Goal: Task Accomplishment & Management: Manage account settings

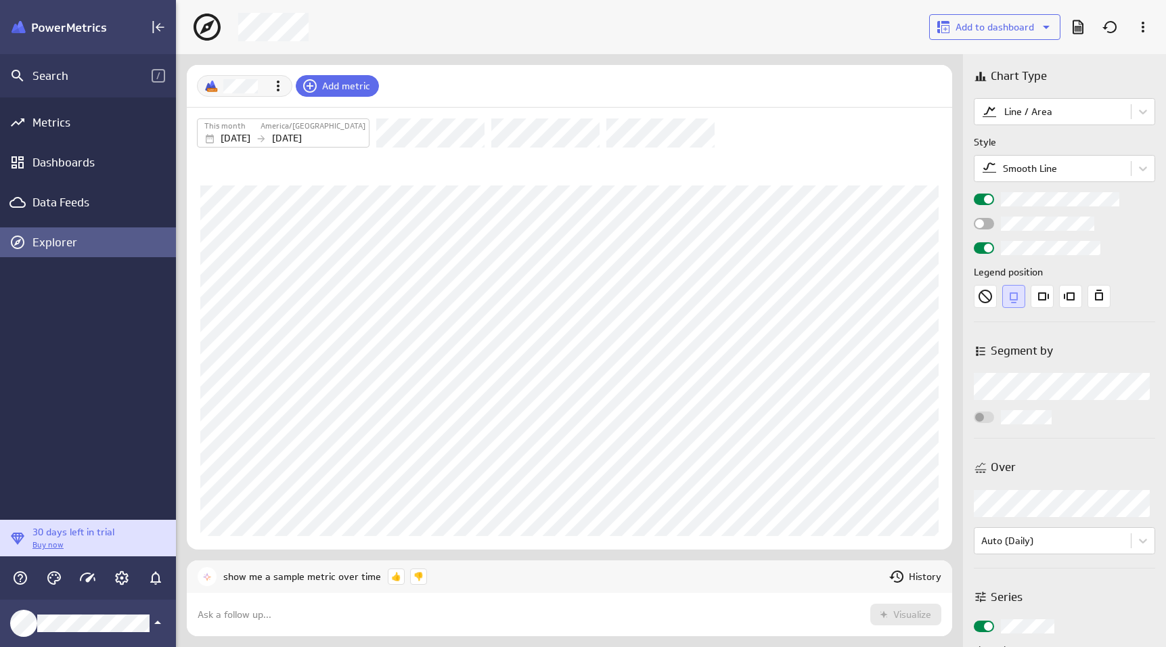
scroll to position [668, 1011]
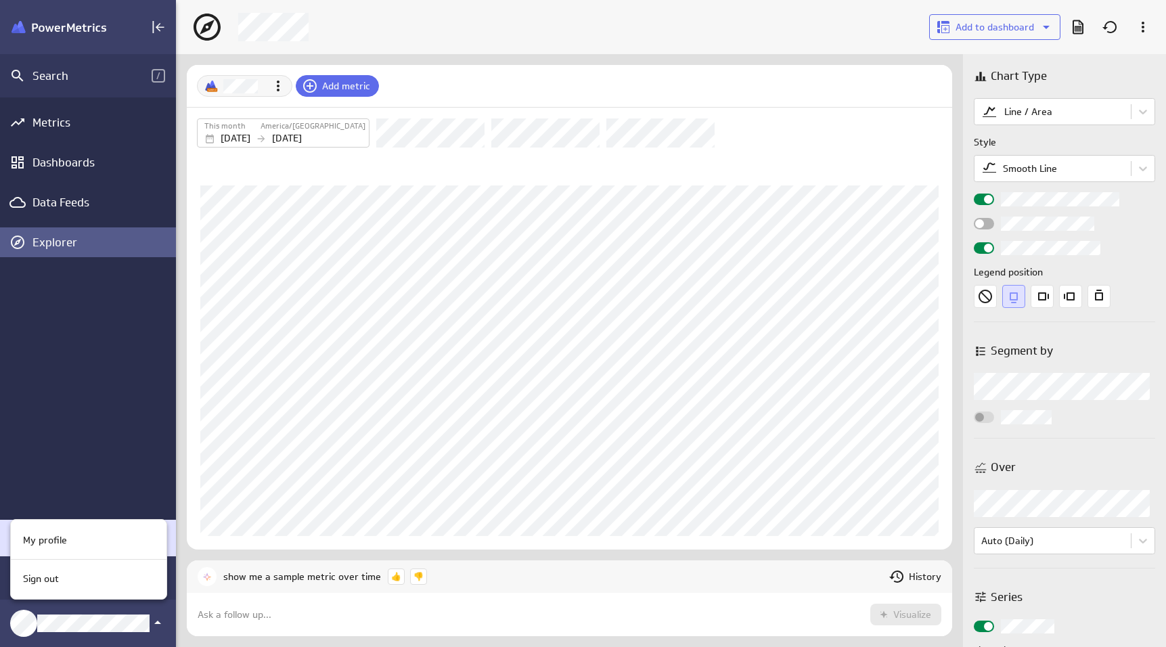
click at [92, 620] on div at bounding box center [583, 323] width 1166 height 647
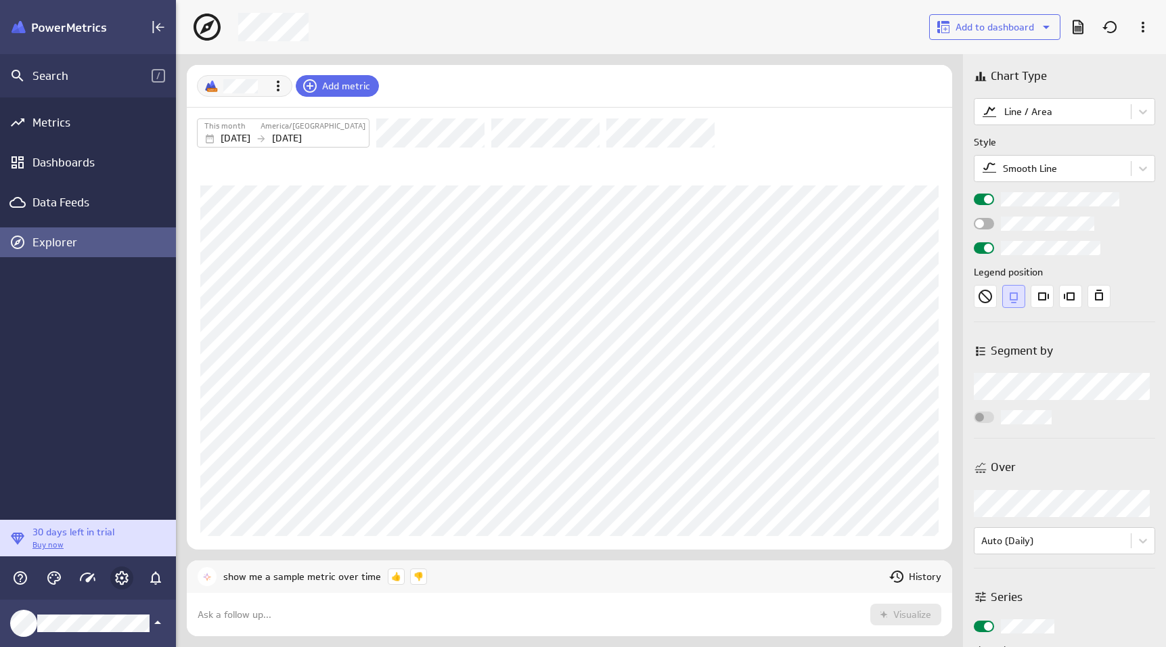
click at [122, 574] on icon "Account and settings" at bounding box center [122, 578] width 16 height 16
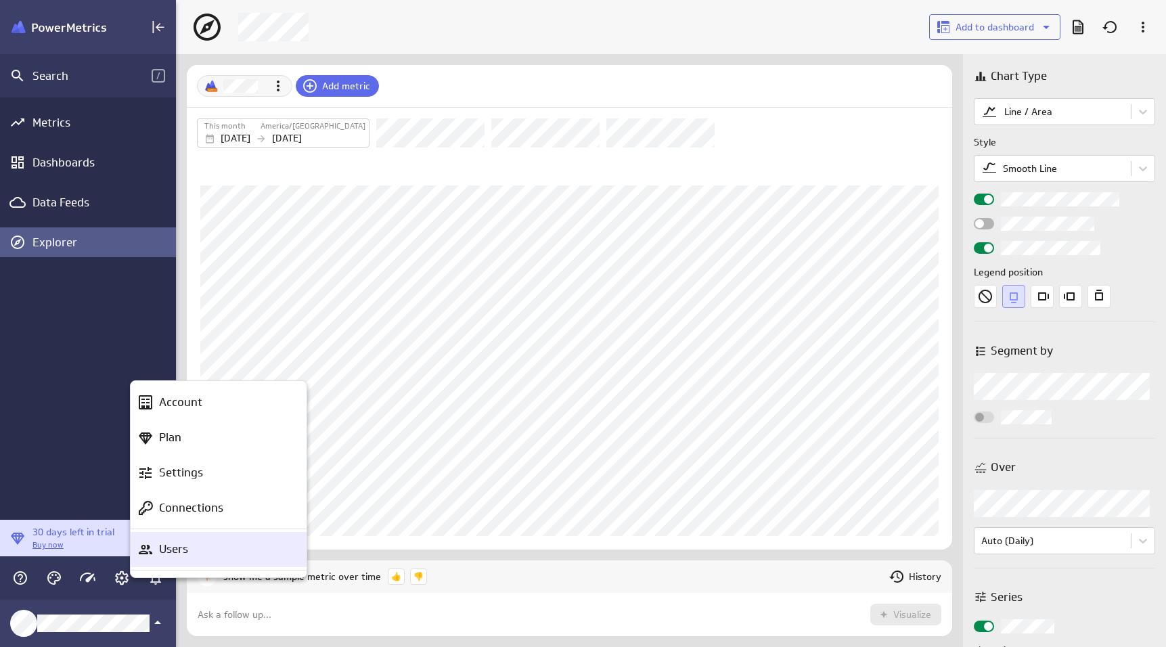
click at [170, 549] on p "Users" at bounding box center [173, 549] width 29 height 17
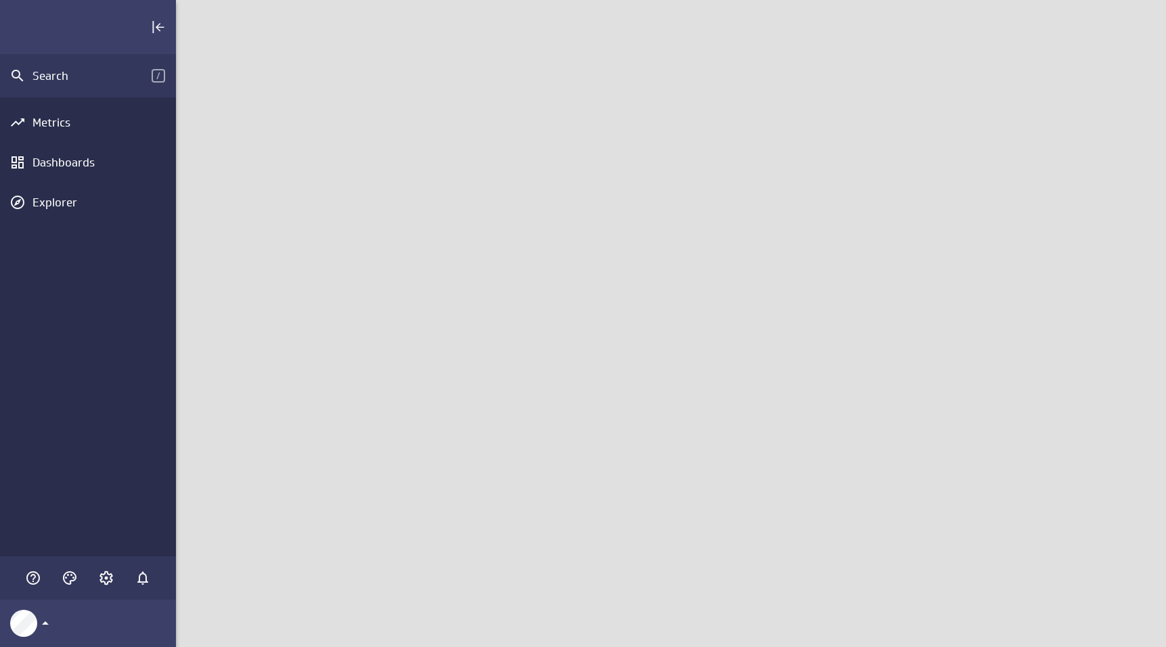
scroll to position [668, 1011]
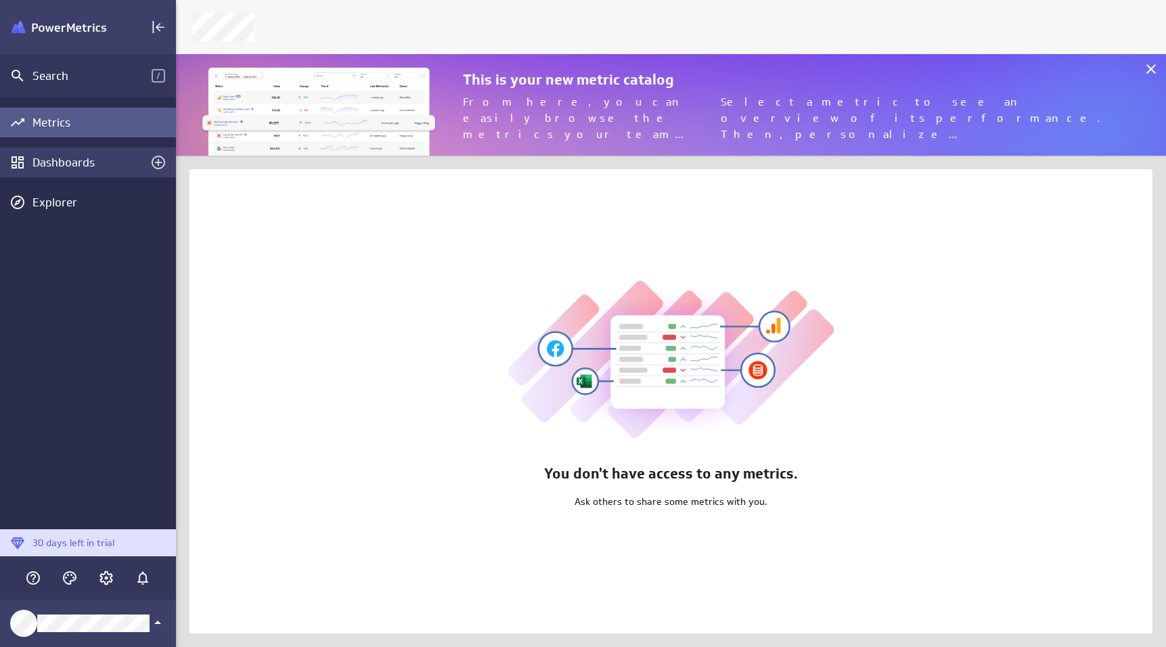
scroll to position [668, 1011]
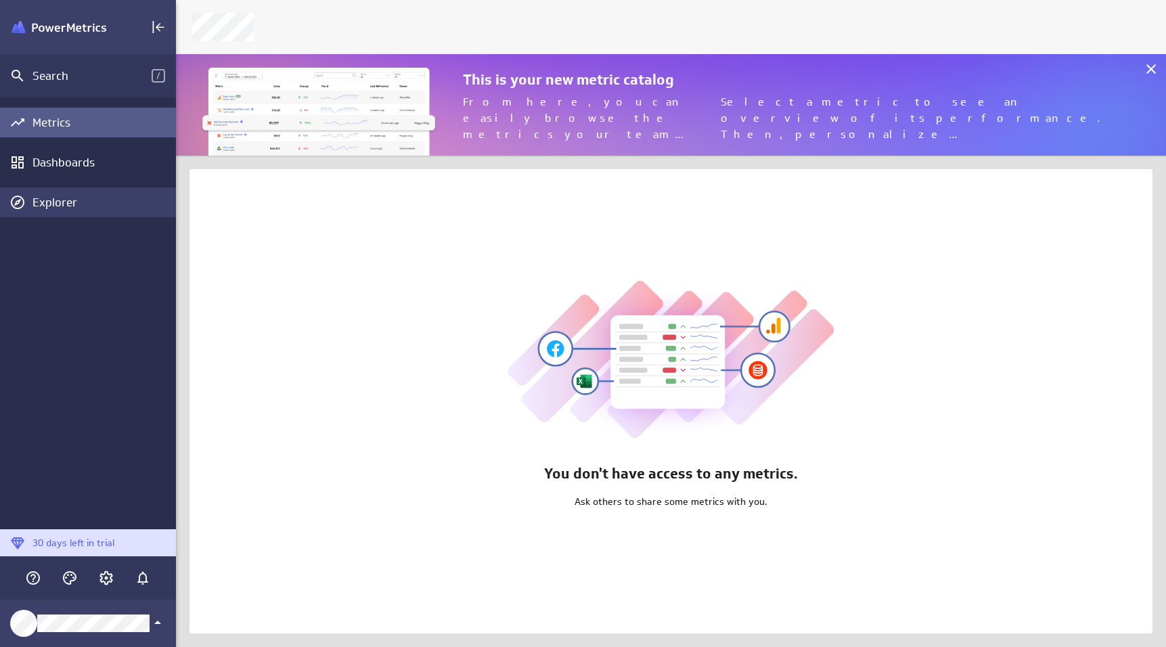
click at [81, 198] on div "Explorer" at bounding box center [102, 202] width 140 height 15
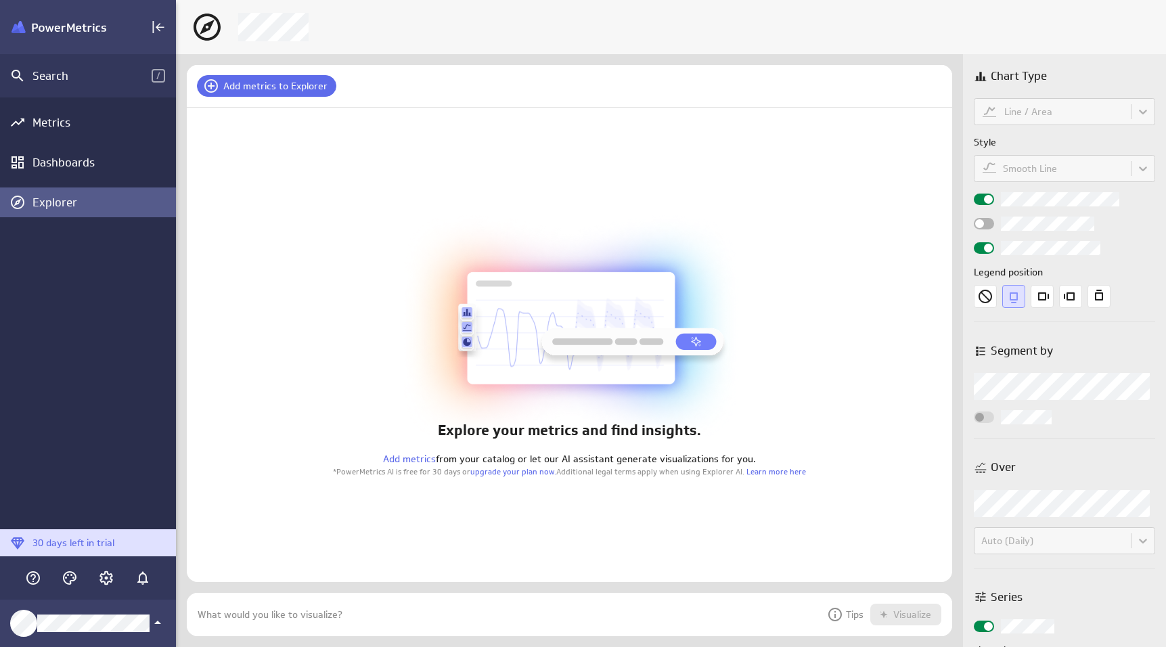
scroll to position [64, 786]
click at [860, 614] on p "Tips" at bounding box center [845, 614] width 37 height 16
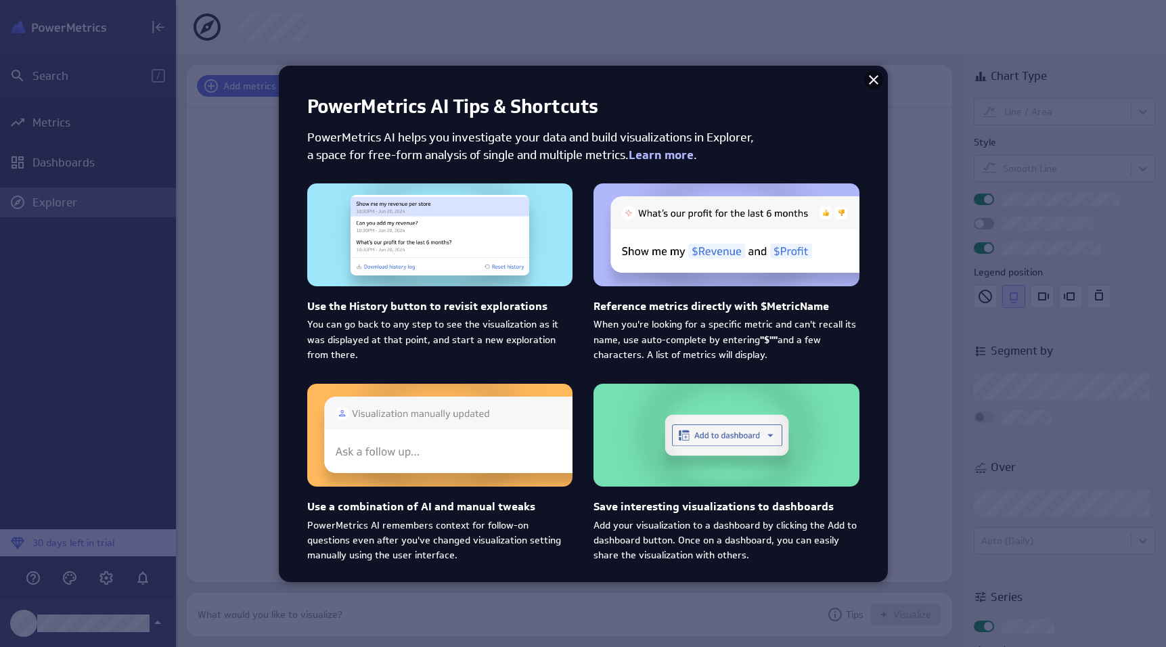
click at [877, 86] on icon at bounding box center [873, 80] width 16 height 16
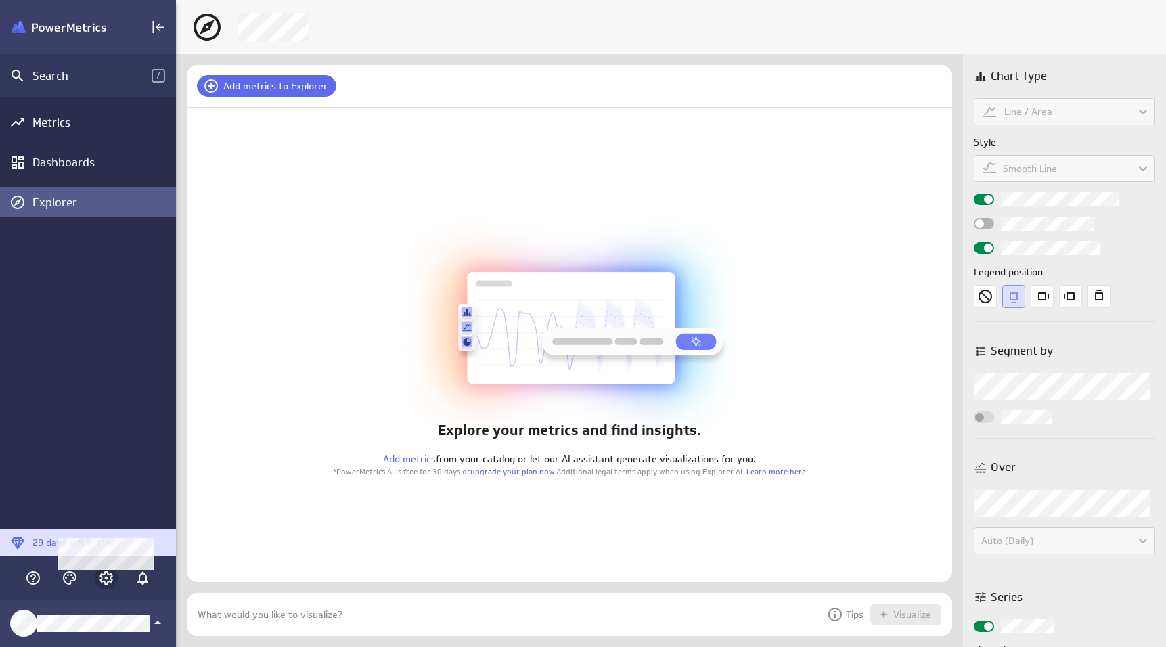
click at [116, 580] on div "Main Menu" at bounding box center [106, 577] width 23 height 23
click at [110, 578] on icon "Account and settings" at bounding box center [106, 578] width 14 height 14
click at [76, 618] on div at bounding box center [583, 323] width 1166 height 647
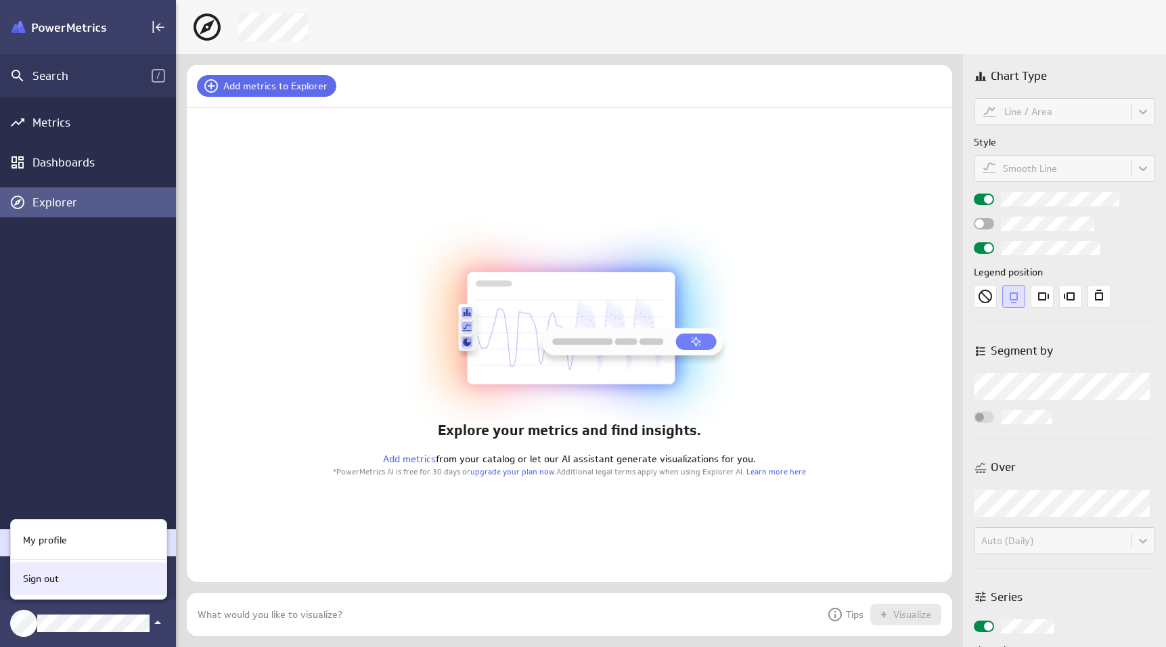
click at [60, 584] on div "Sign out" at bounding box center [87, 579] width 138 height 14
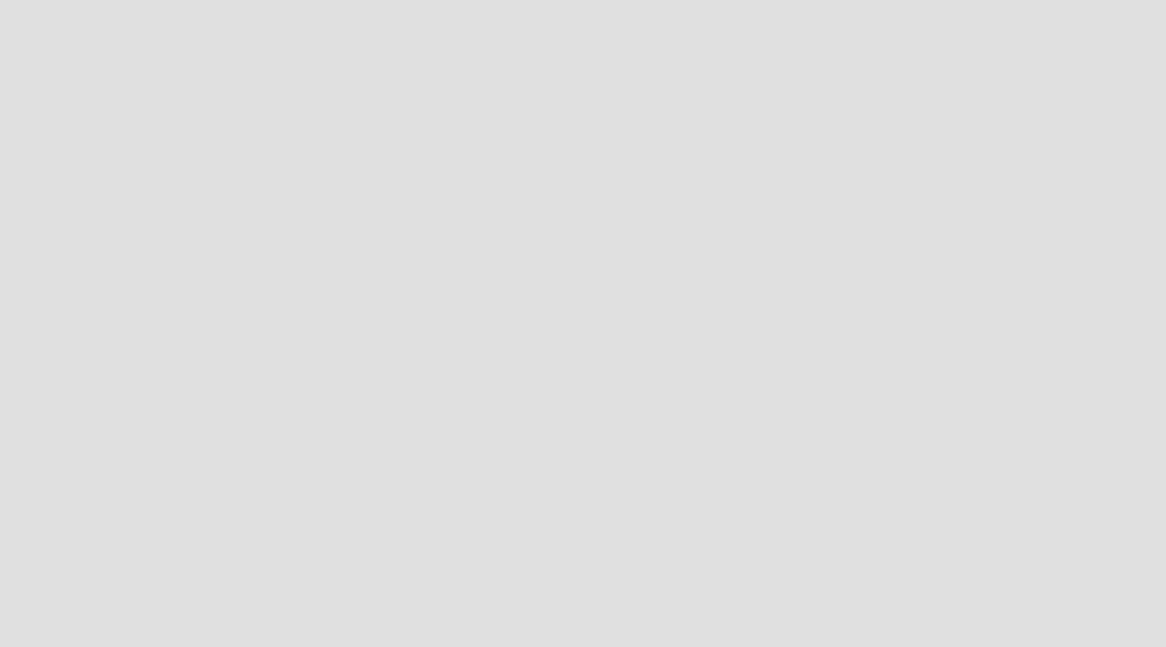
scroll to position [668, 1187]
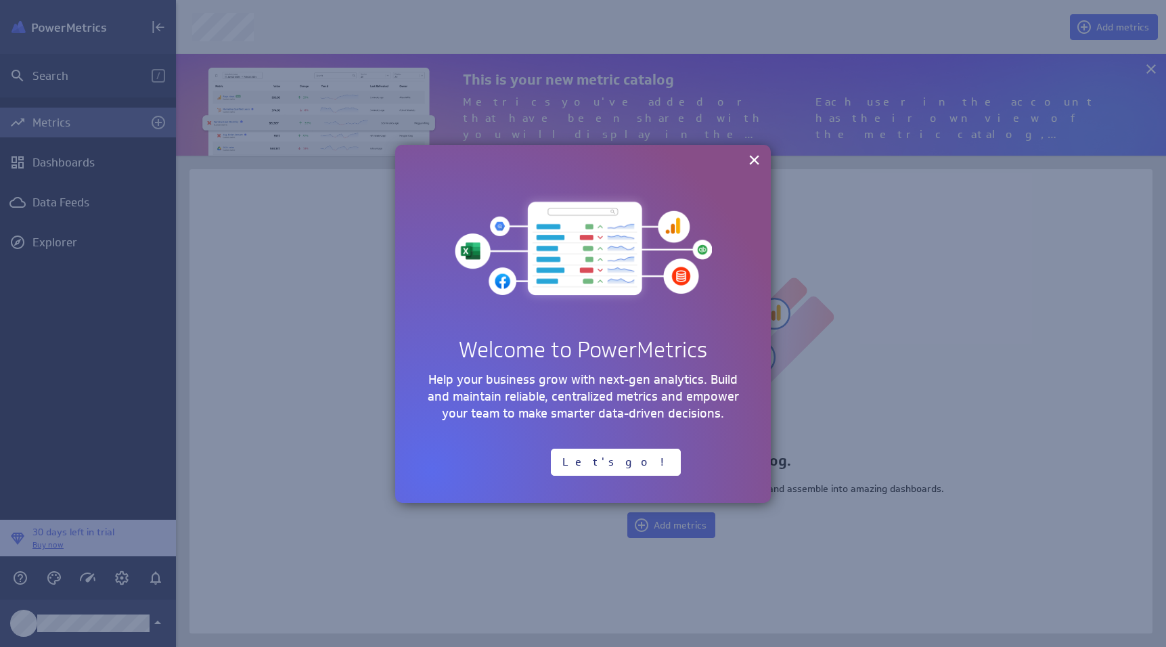
scroll to position [122, 1011]
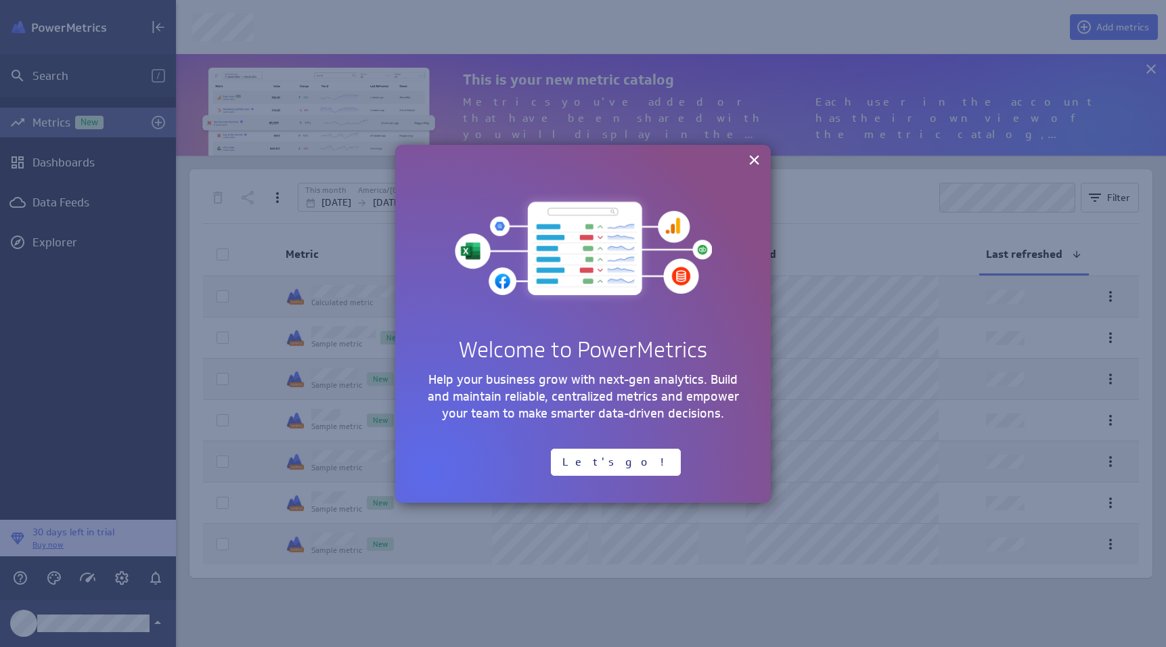
click at [726, 357] on h2 "Welcome to PowerMetrics" at bounding box center [582, 349] width 321 height 26
click at [585, 461] on button "Let's go!" at bounding box center [616, 462] width 130 height 27
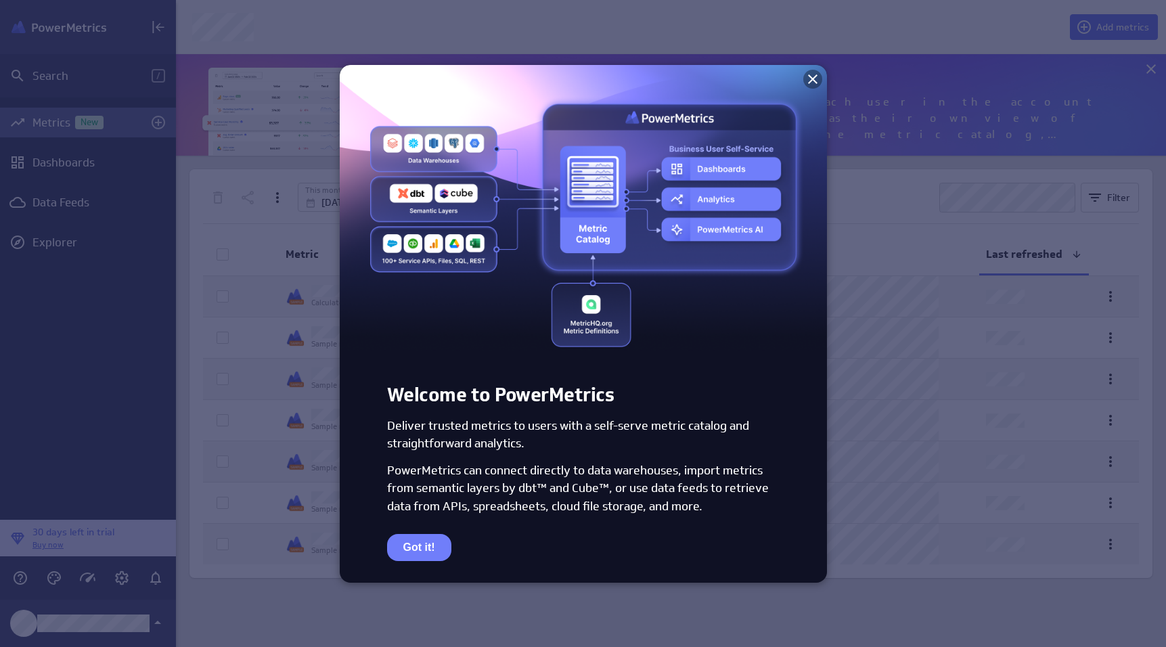
click at [813, 78] on icon at bounding box center [813, 79] width 16 height 16
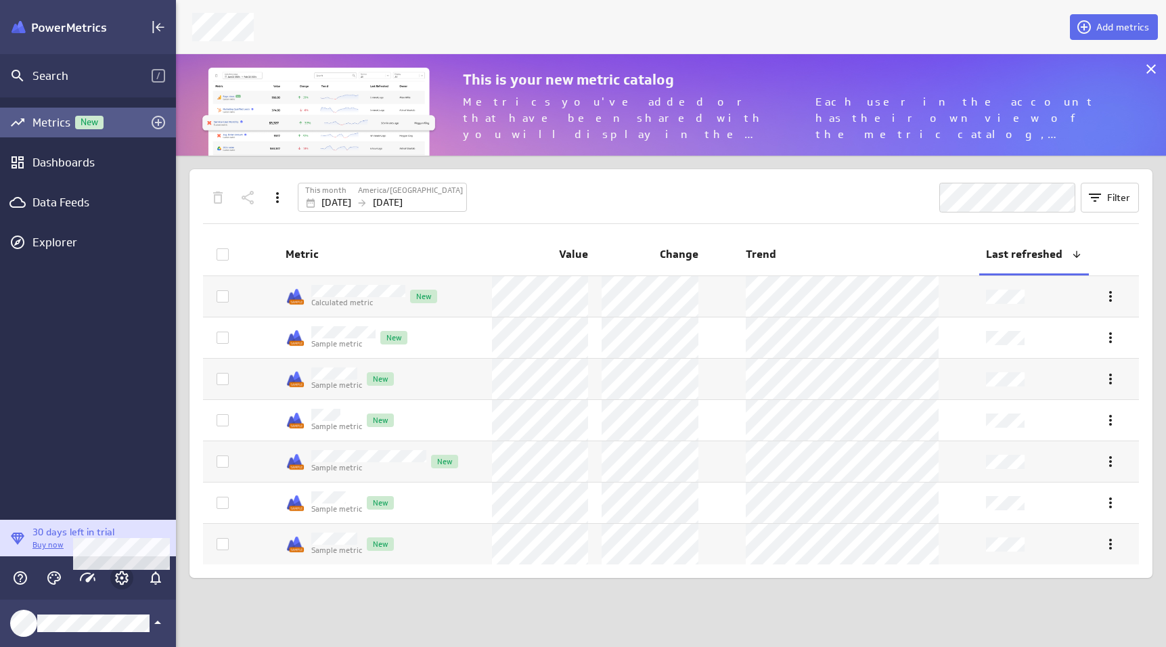
click at [117, 582] on icon "Account and settings" at bounding box center [122, 578] width 14 height 14
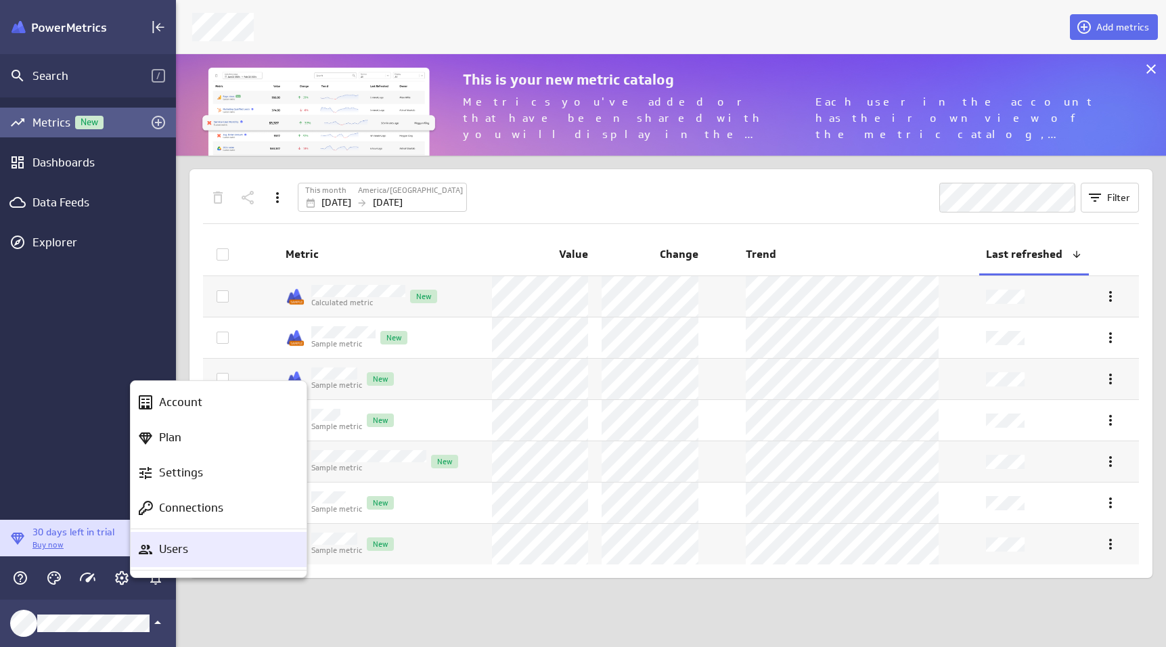
click at [187, 557] on p "Users" at bounding box center [173, 549] width 29 height 17
